Goal: Task Accomplishment & Management: Complete application form

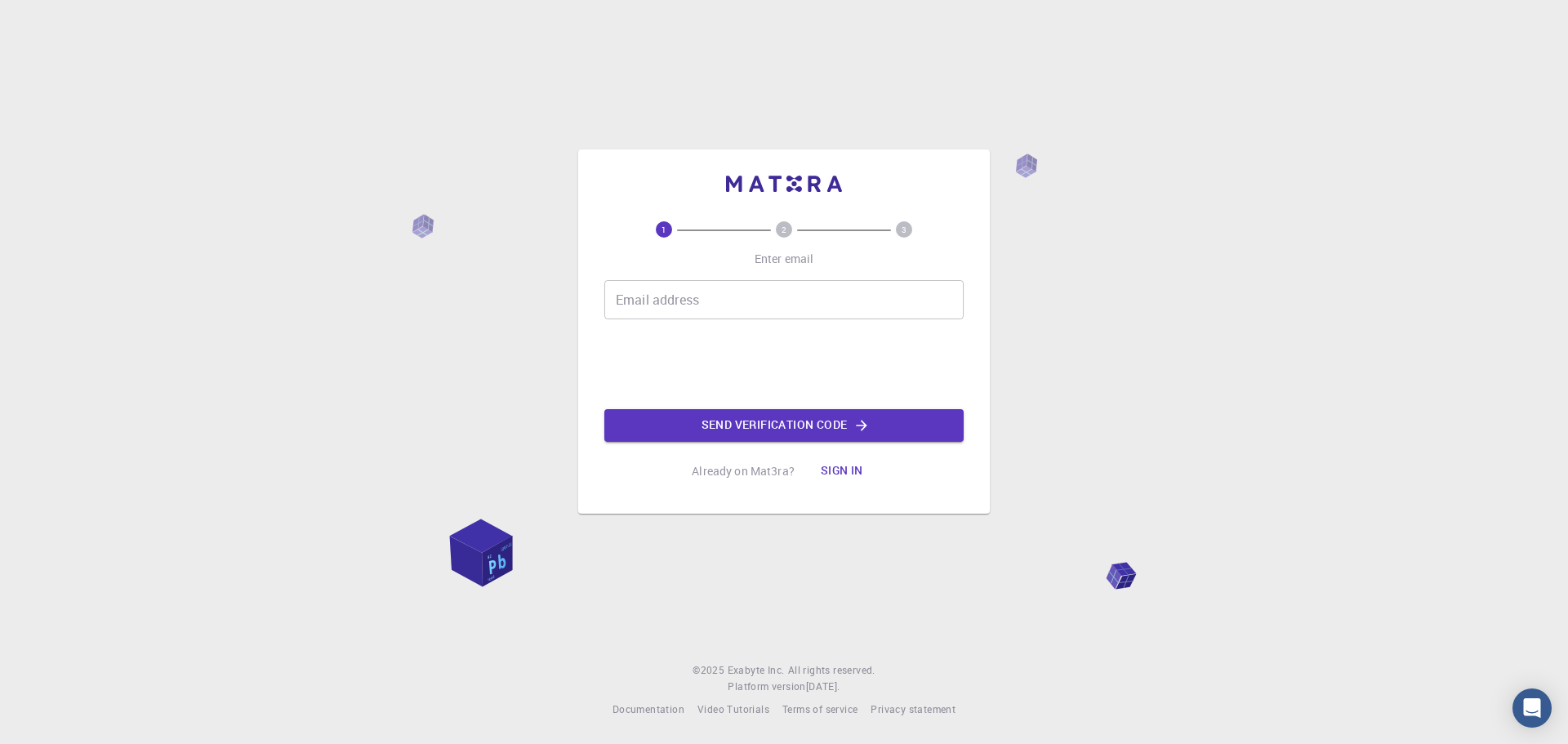
click at [711, 304] on input "Email address" at bounding box center [784, 299] width 359 height 39
type input "rhortiguela@hotmail.com"
click at [735, 425] on button "Send verification code" at bounding box center [784, 425] width 359 height 33
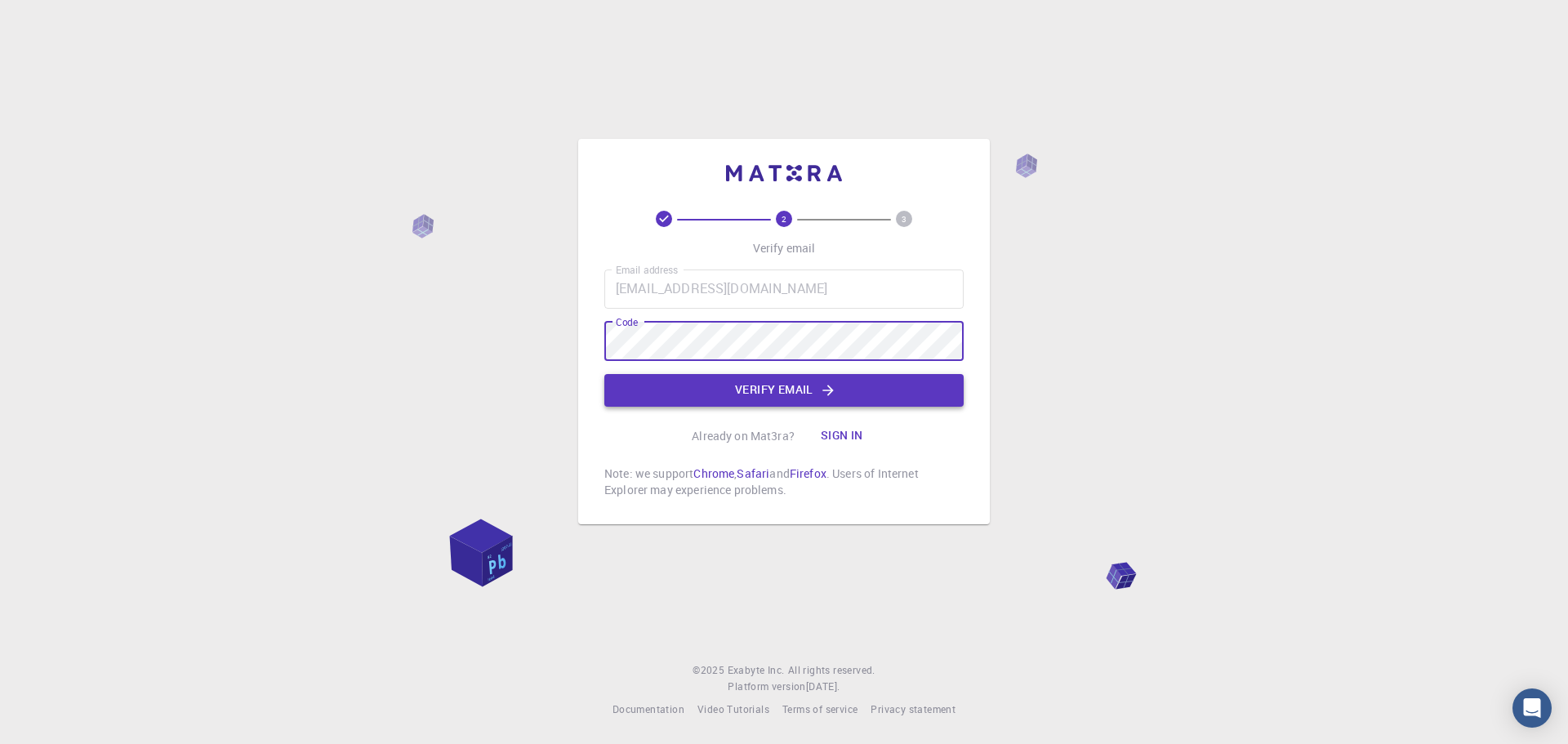
click at [752, 396] on button "Verify email" at bounding box center [784, 390] width 359 height 33
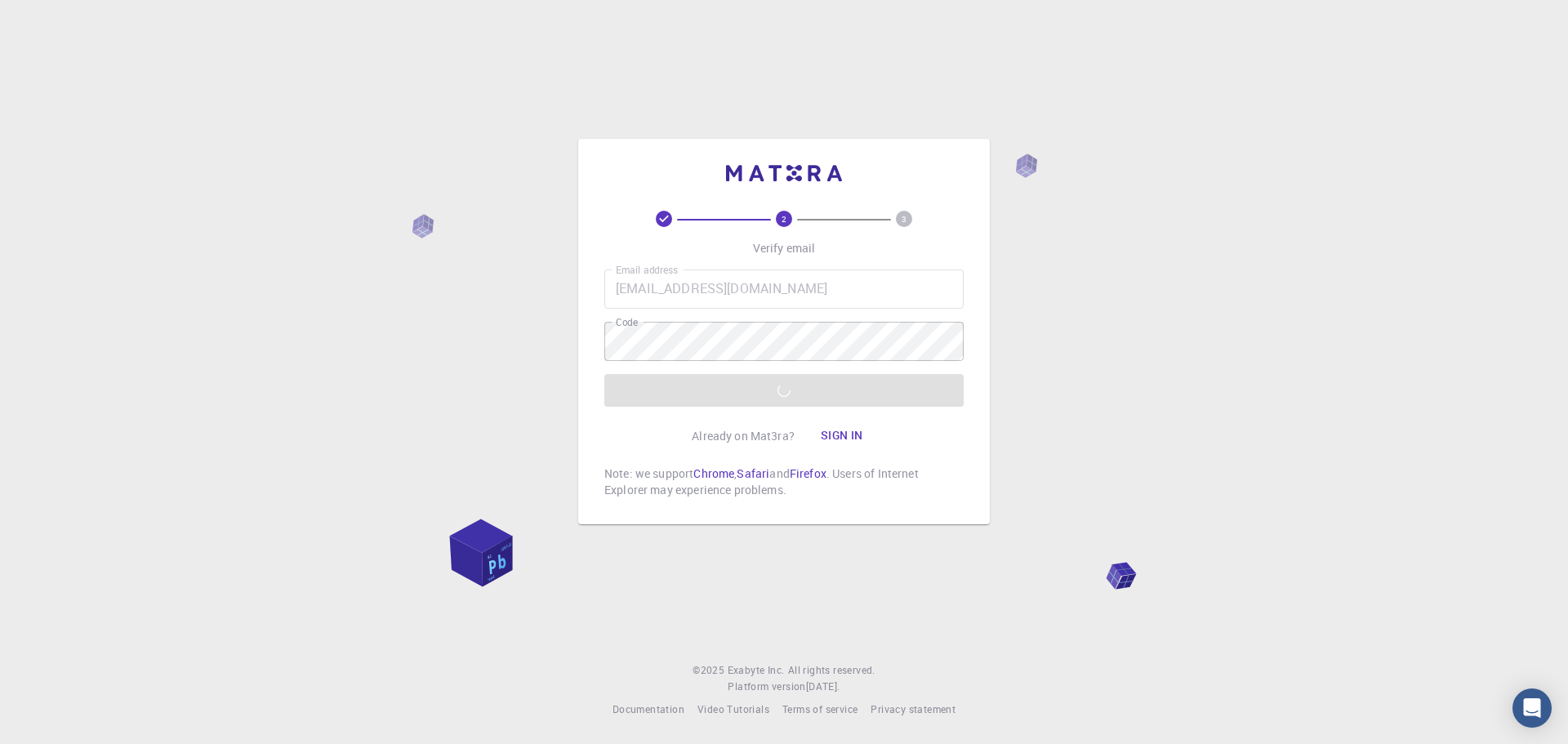
click at [752, 396] on div "Email address rhortiguela@hotmail.com Email address Code Code Verify email" at bounding box center [784, 338] width 359 height 137
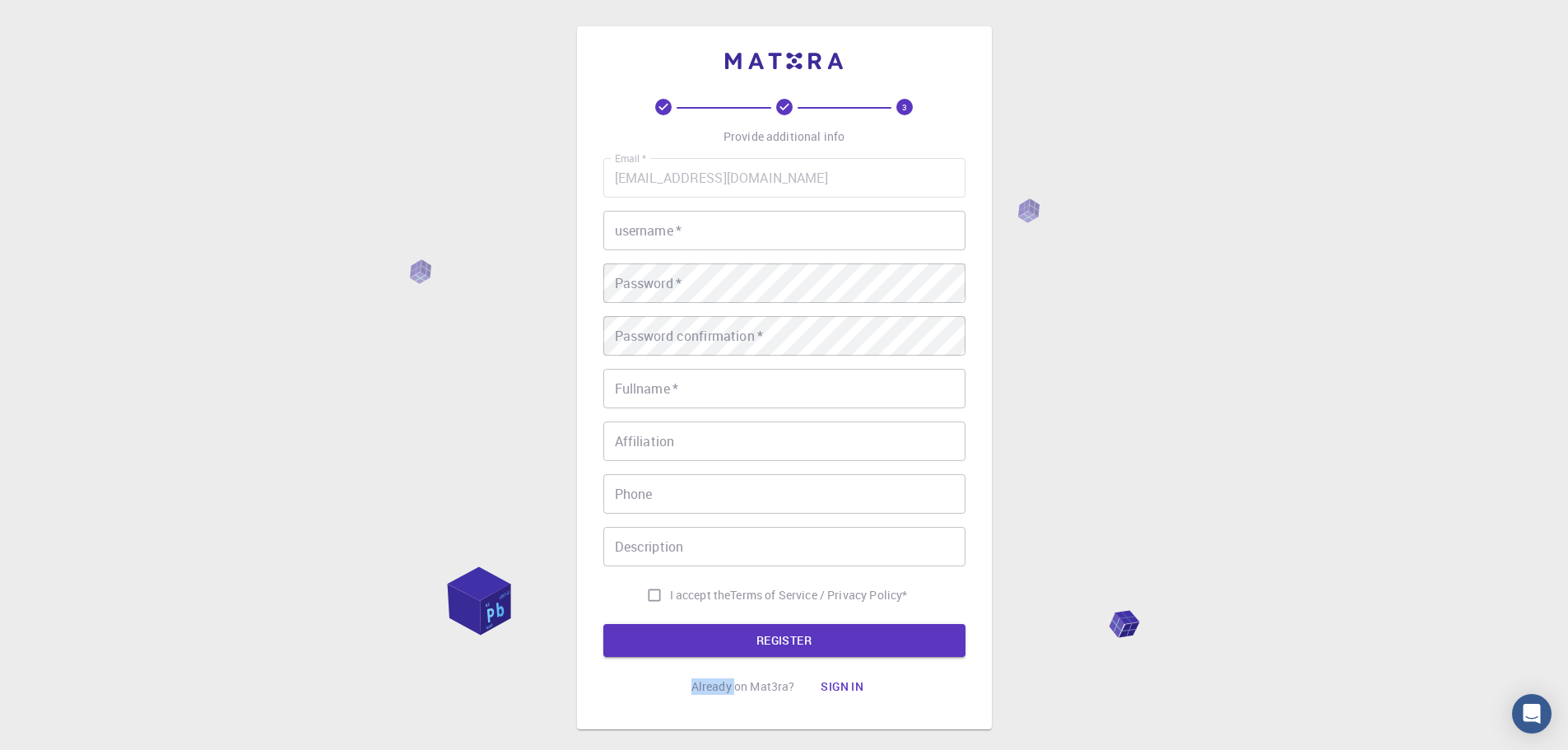
click at [679, 228] on input "username   *" at bounding box center [784, 230] width 362 height 40
type input "rho"
